Goal: Information Seeking & Learning: Learn about a topic

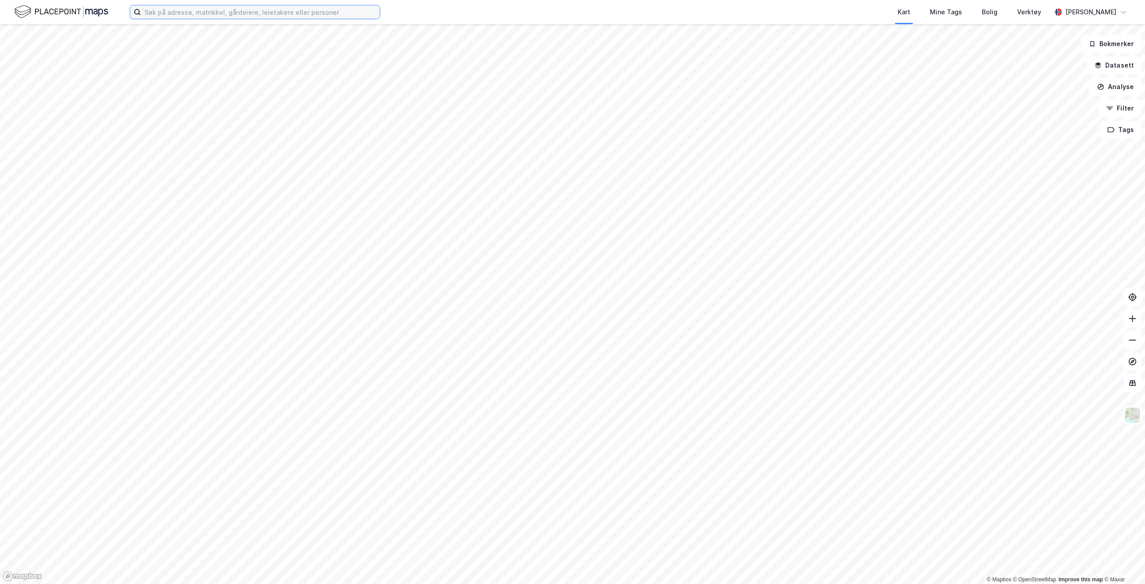
click at [302, 10] on input at bounding box center [260, 11] width 239 height 13
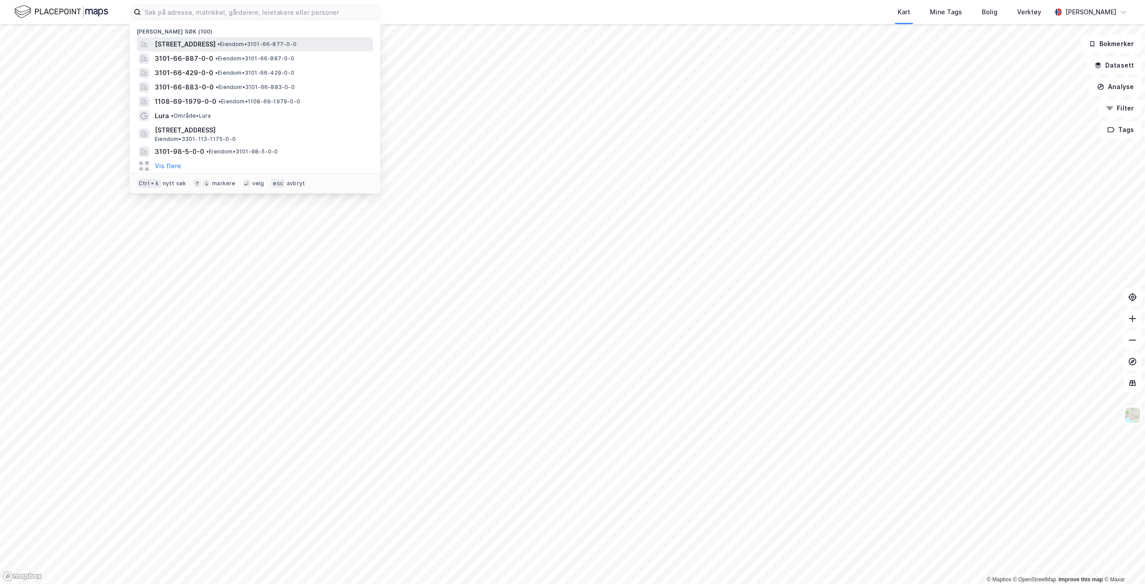
click at [289, 43] on span "• Eiendom • 3101-66-877-0-0" at bounding box center [256, 44] width 79 height 7
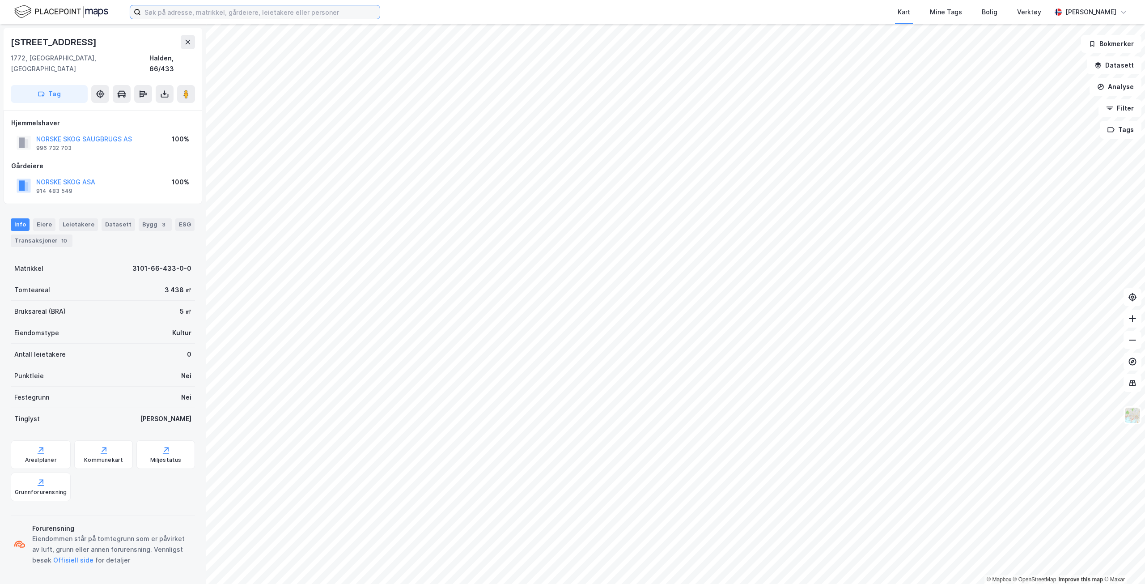
click at [205, 14] on input at bounding box center [260, 11] width 239 height 13
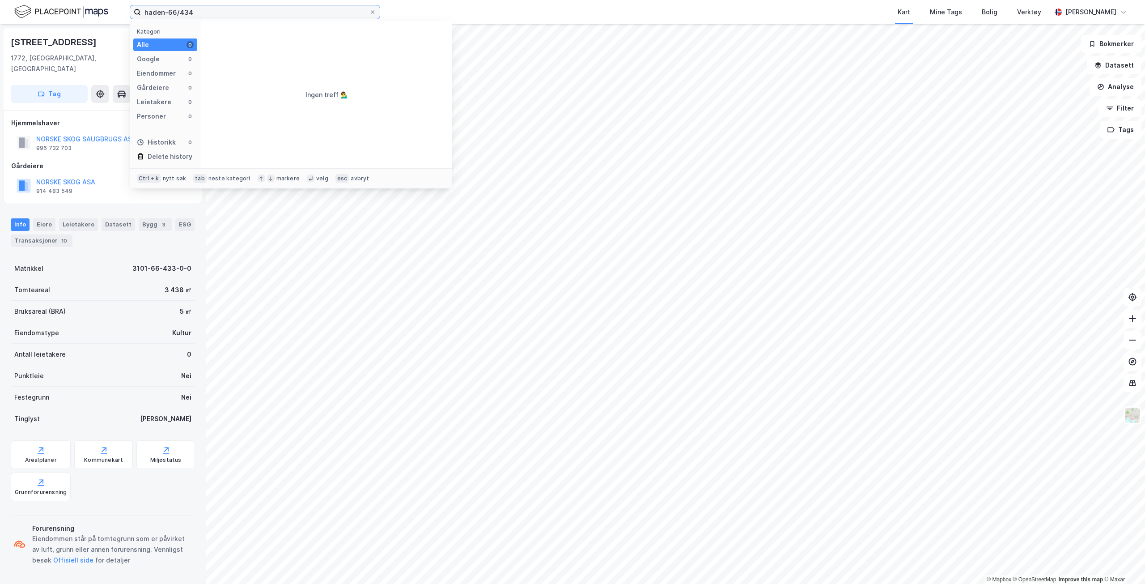
type input "haden-66/434"
click at [167, 13] on input "haden-66/434" at bounding box center [255, 11] width 228 height 13
